Goal: Task Accomplishment & Management: Use online tool/utility

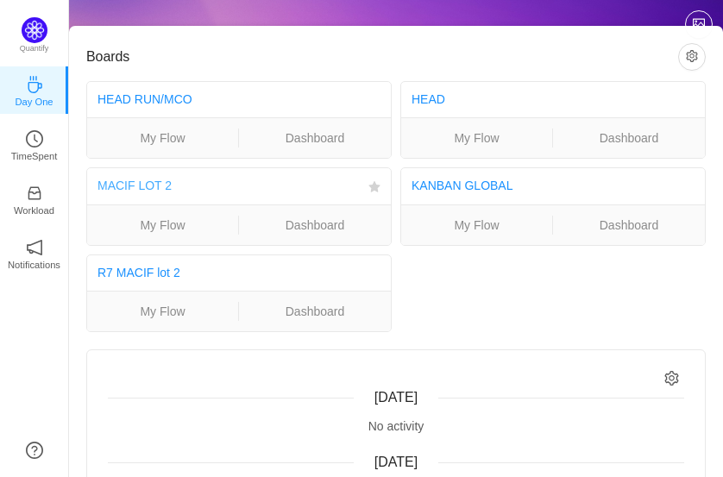
click at [145, 179] on link "MACIF LOT 2" at bounding box center [134, 186] width 74 height 14
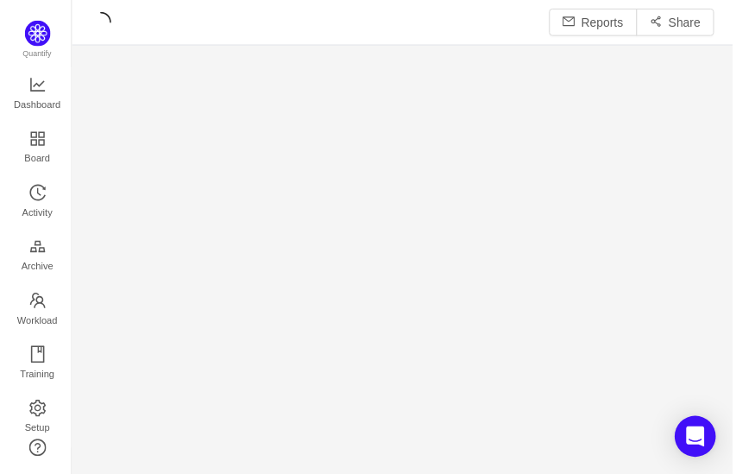
scroll to position [451, 627]
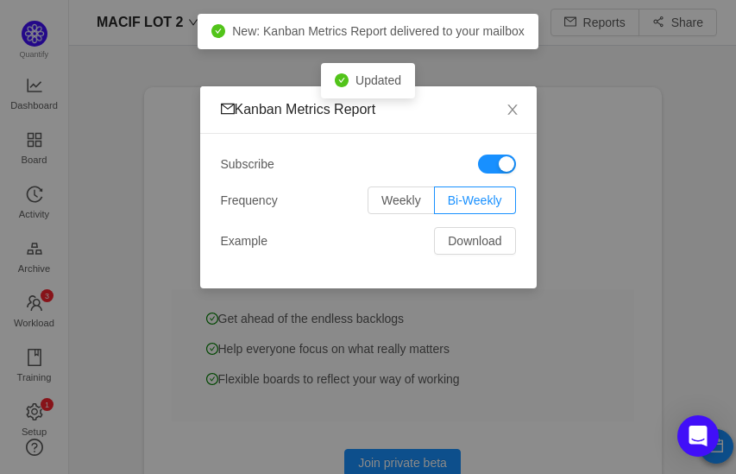
scroll to position [22, 22]
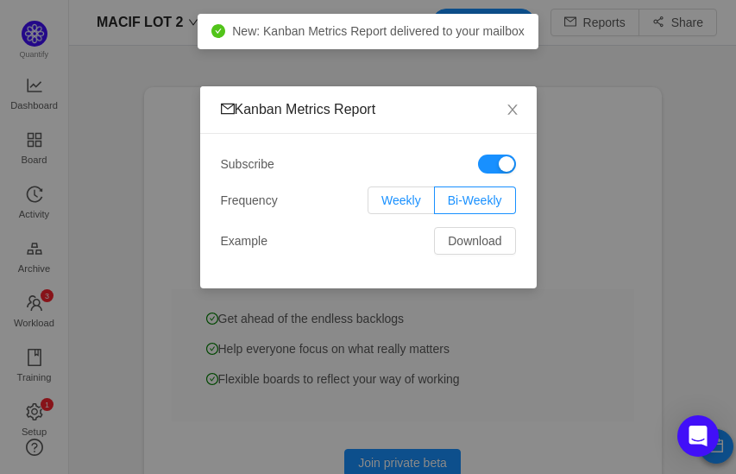
click at [387, 191] on label "Weekly" at bounding box center [400, 200] width 67 height 28
click at [381, 204] on input "Weekly" at bounding box center [381, 204] width 0 height 0
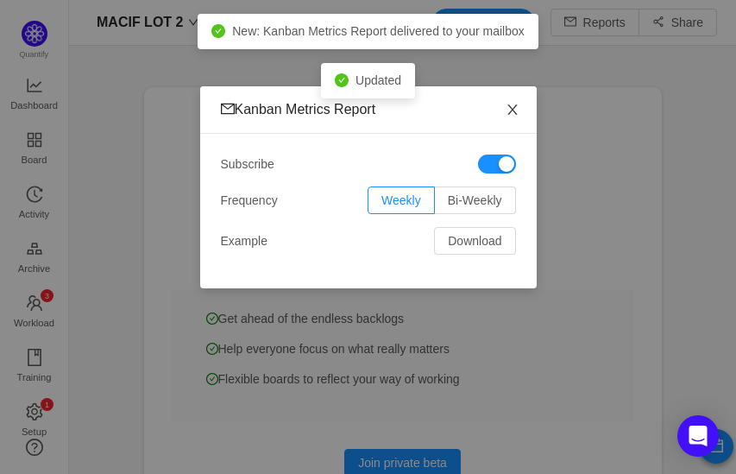
click at [506, 111] on icon "icon: close" at bounding box center [512, 110] width 14 height 14
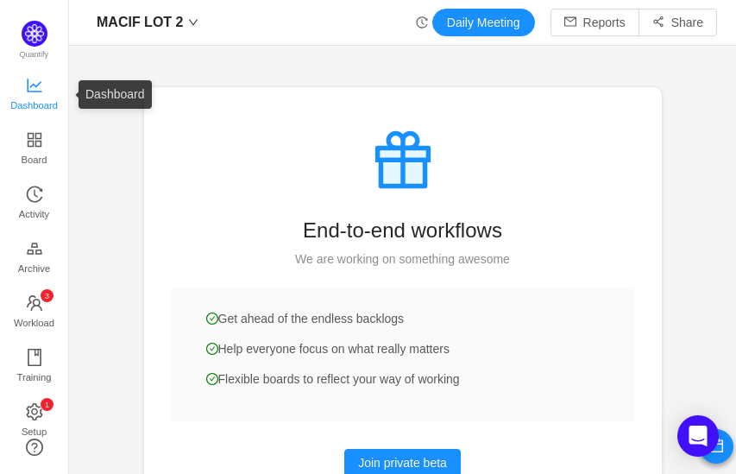
click at [41, 100] on span "Dashboard" at bounding box center [33, 105] width 47 height 35
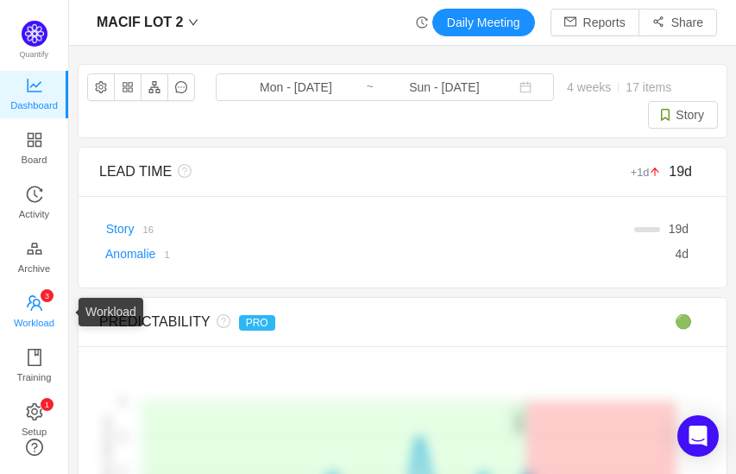
click at [26, 302] on link "0 1 2 3 4 5 6 7 8 9 0 1 2 3 4 5 6 7 8 9 0 1 2 3 4 5 6 7 8 9 Workload" at bounding box center [34, 312] width 17 height 35
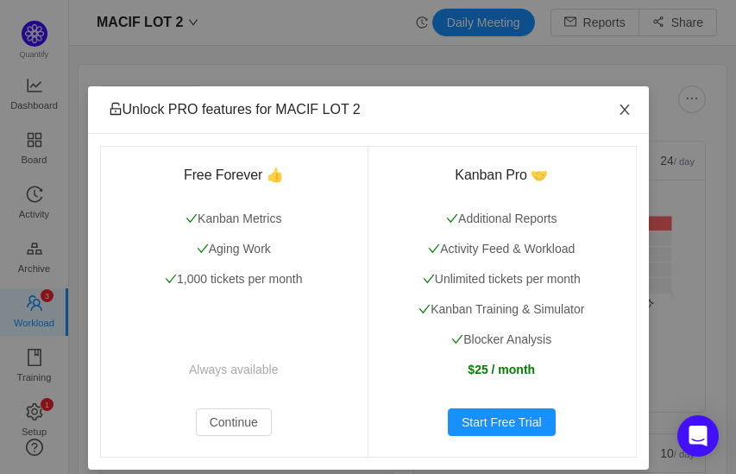
click at [619, 110] on icon "icon: close" at bounding box center [623, 109] width 9 height 10
click at [618, 107] on icon "icon: close" at bounding box center [625, 110] width 14 height 14
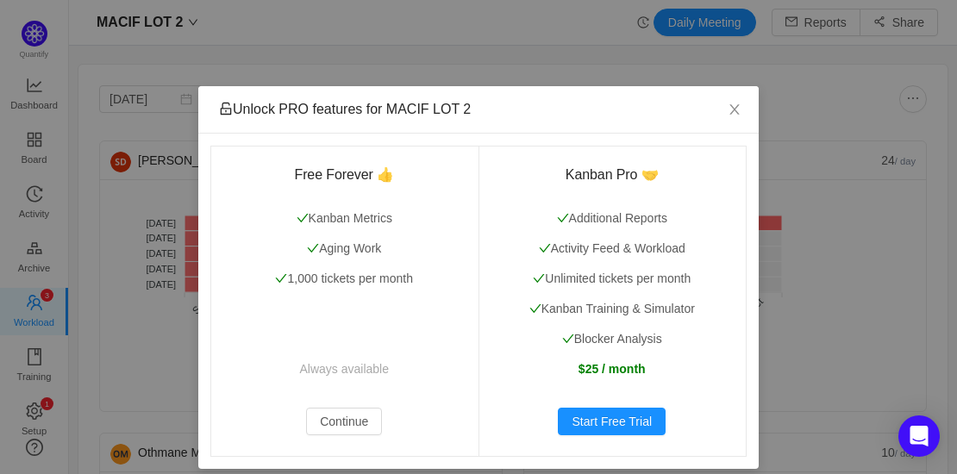
scroll to position [449, 849]
